Goal: Navigation & Orientation: Find specific page/section

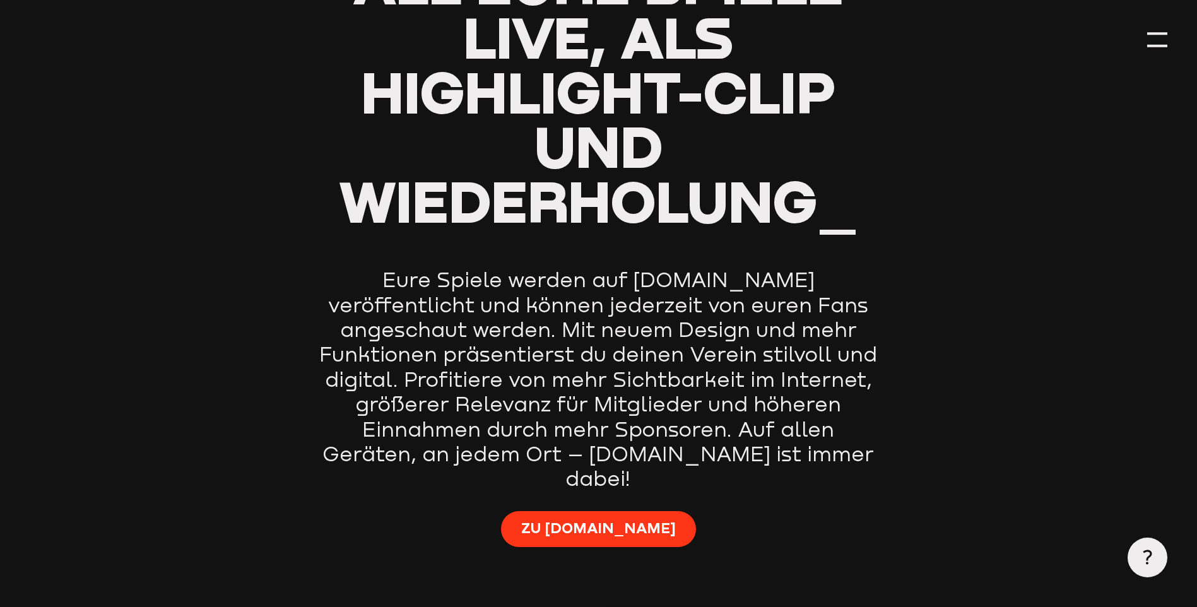
scroll to position [820, 0]
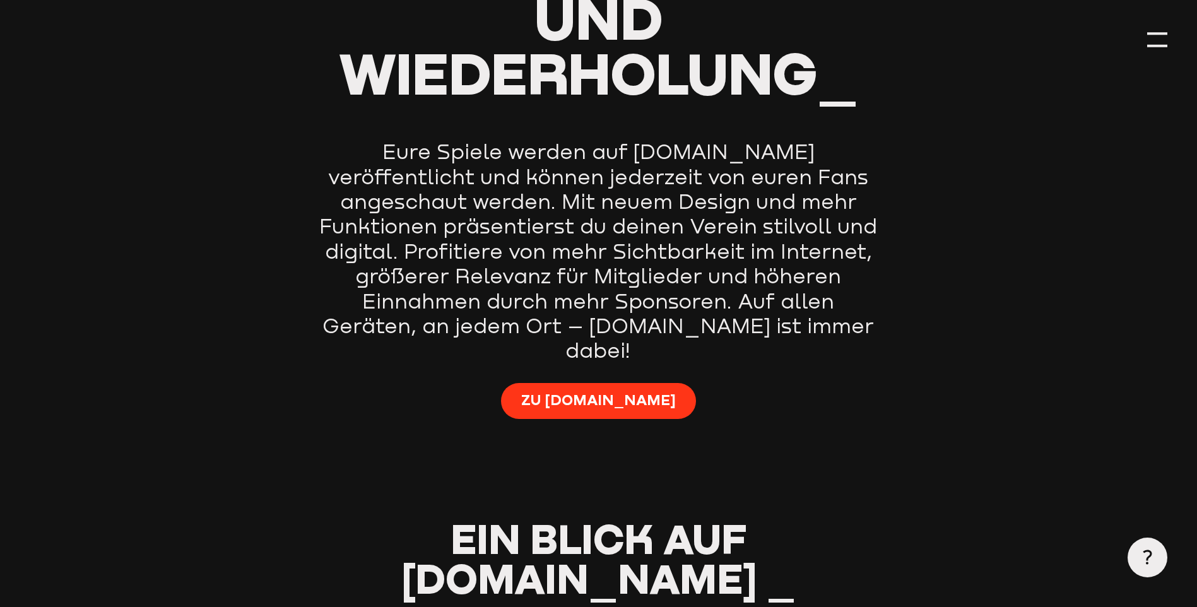
click at [1157, 40] on div at bounding box center [1157, 40] width 20 height 20
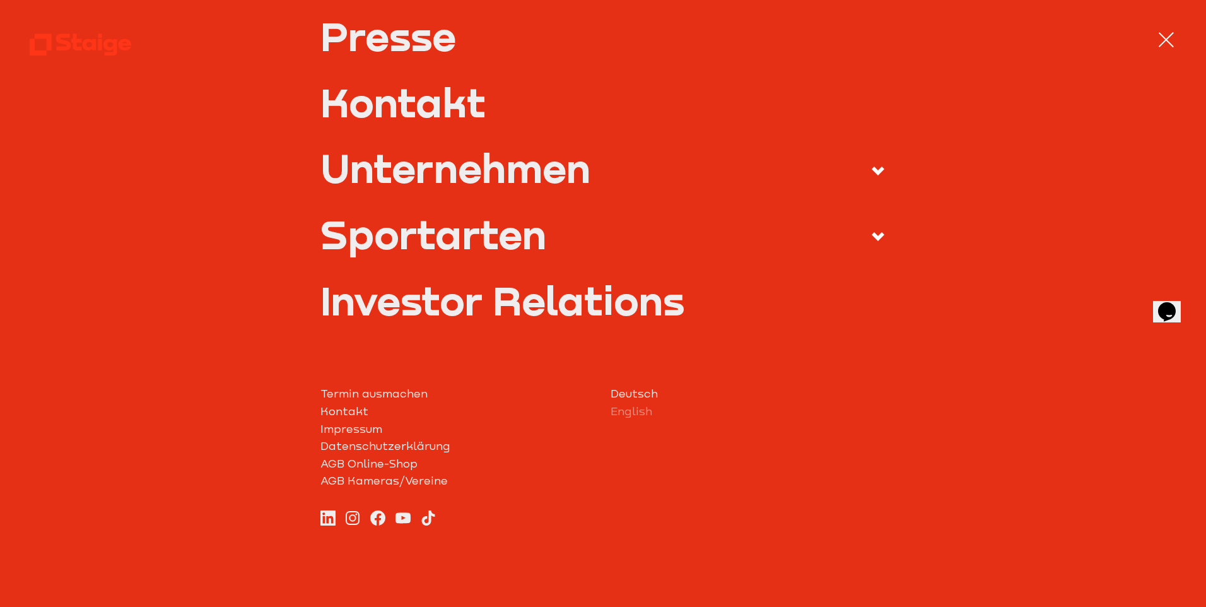
scroll to position [535, 0]
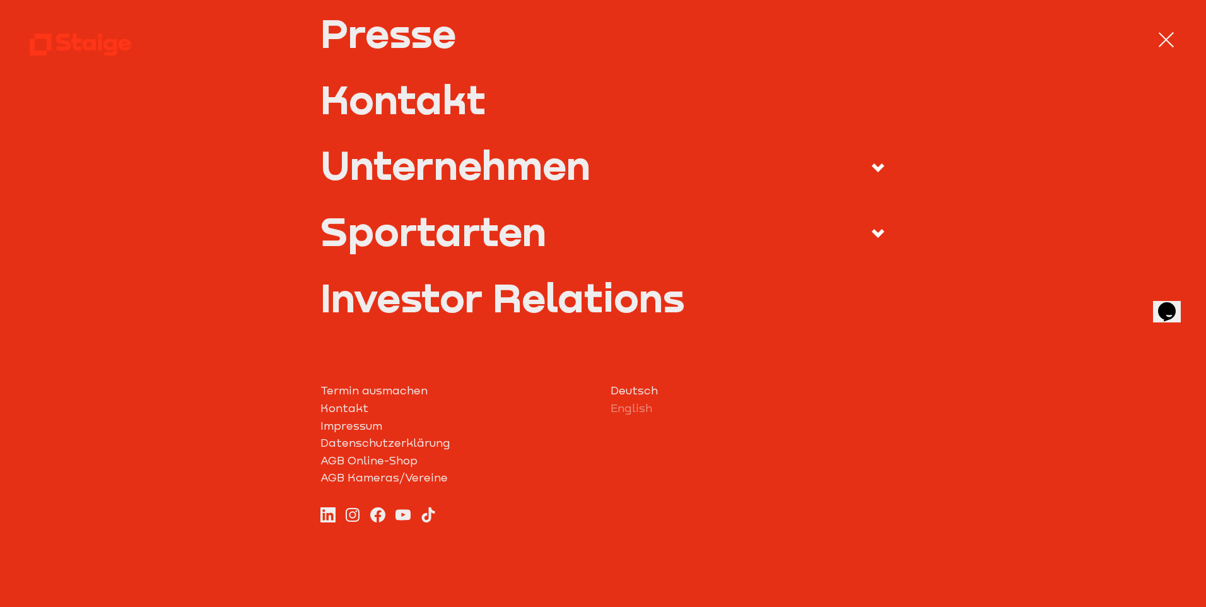
click at [881, 226] on div "Produkte Staige K2 Staige Coach Staige Plus Preise News-Center" at bounding box center [603, 3] width 1146 height 679
click at [871, 237] on icon at bounding box center [878, 233] width 15 height 15
click at [0, 0] on input "Sportarten" at bounding box center [0, 0] width 0 height 0
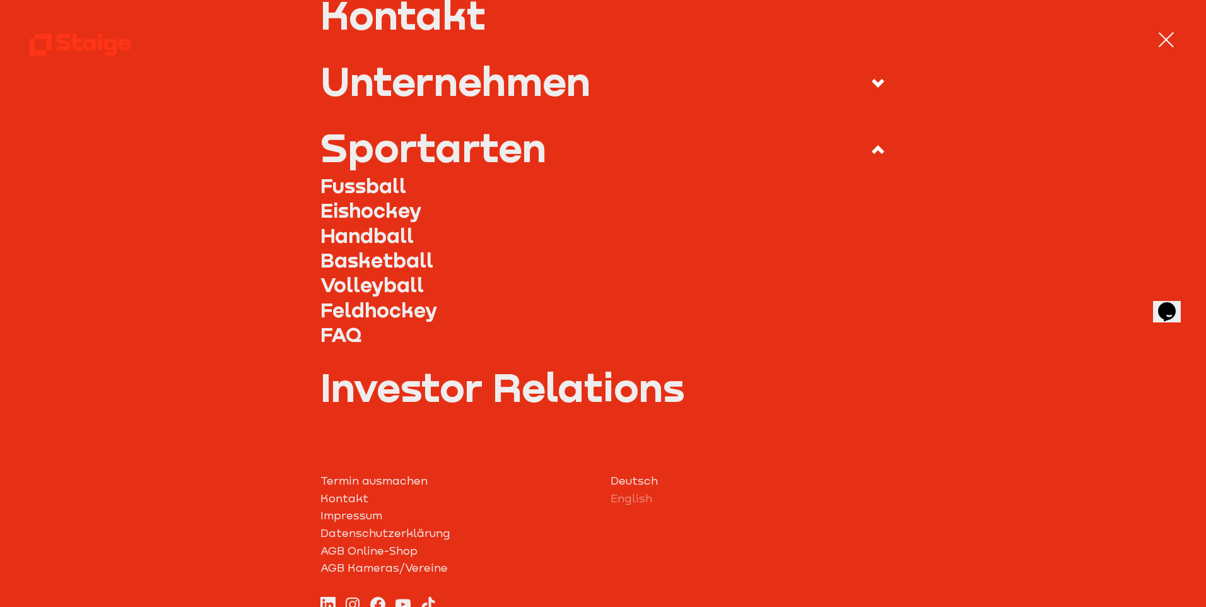
scroll to position [451, 0]
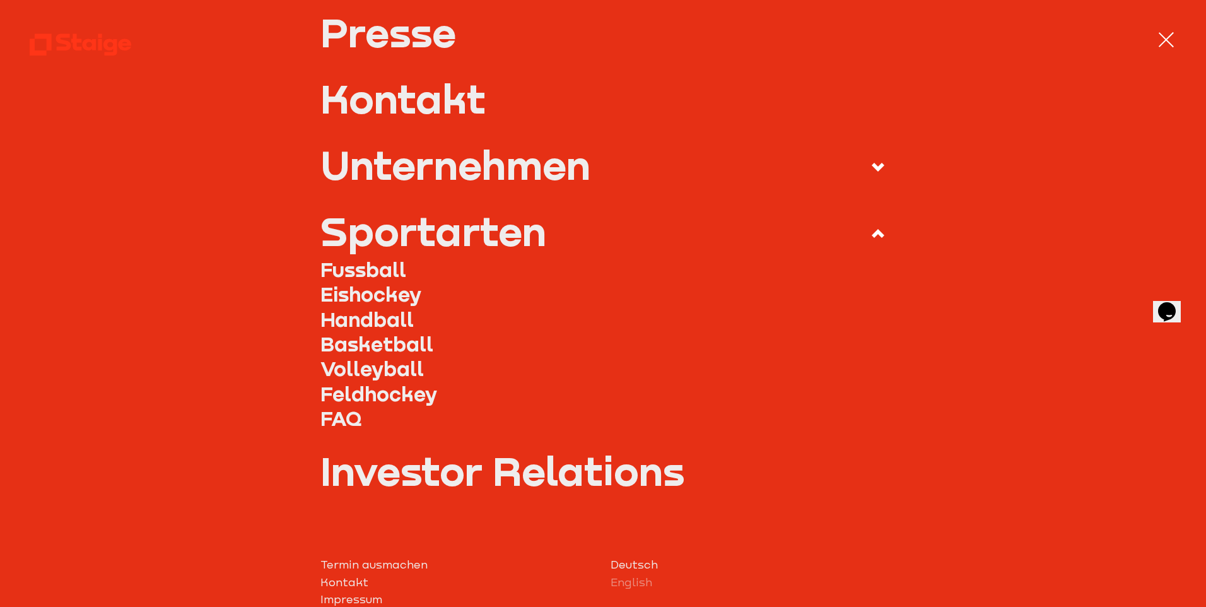
click at [375, 269] on link "Fussball" at bounding box center [603, 269] width 566 height 25
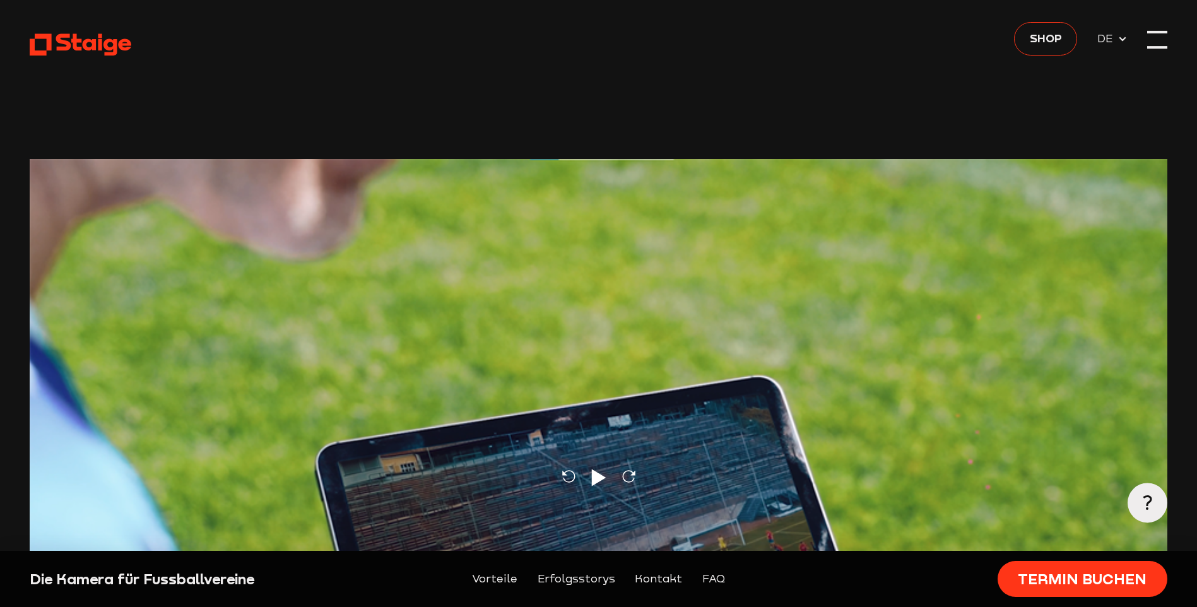
click at [1159, 37] on div at bounding box center [1157, 40] width 20 height 20
